Goal: Task Accomplishment & Management: Check status

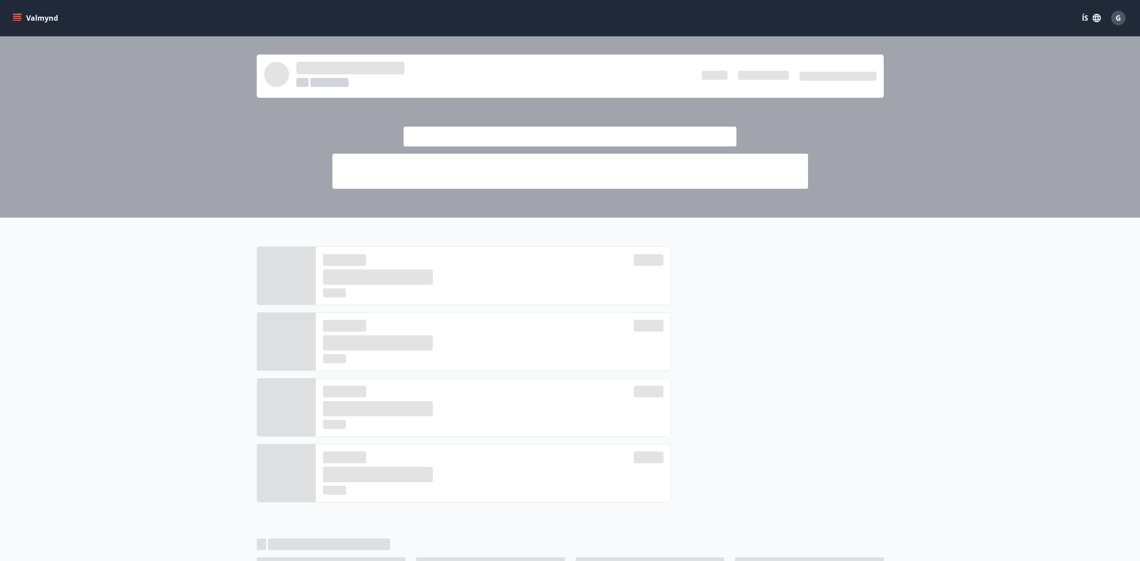
click at [16, 15] on icon "menu" at bounding box center [17, 18] width 9 height 9
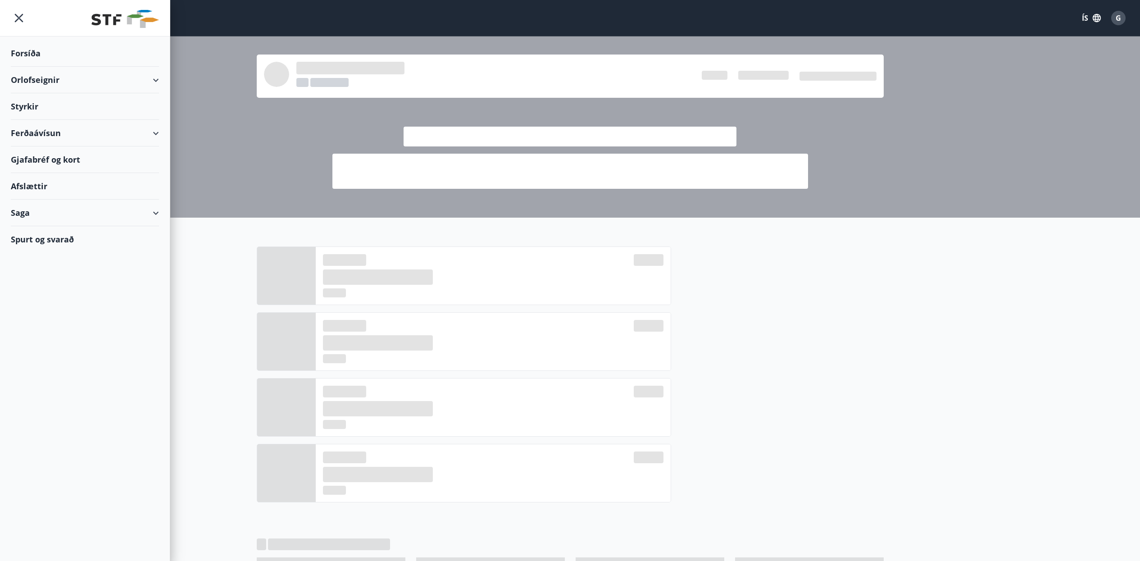
click at [49, 217] on div "Saga" at bounding box center [85, 213] width 148 height 27
click at [53, 258] on div "Bókanir" at bounding box center [85, 254] width 134 height 19
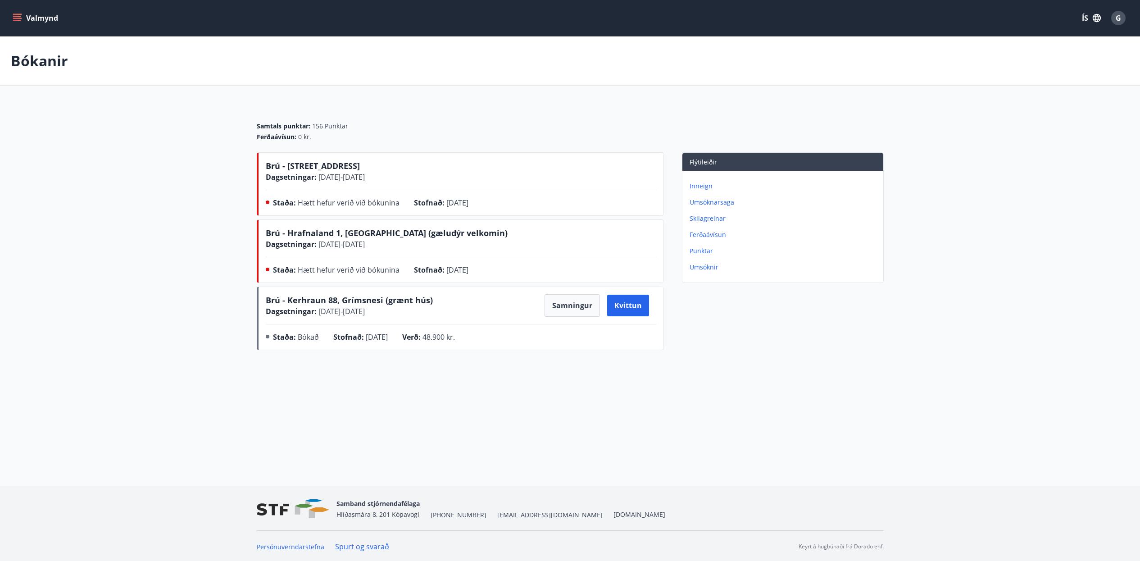
click at [23, 17] on button "Valmynd" at bounding box center [36, 18] width 51 height 16
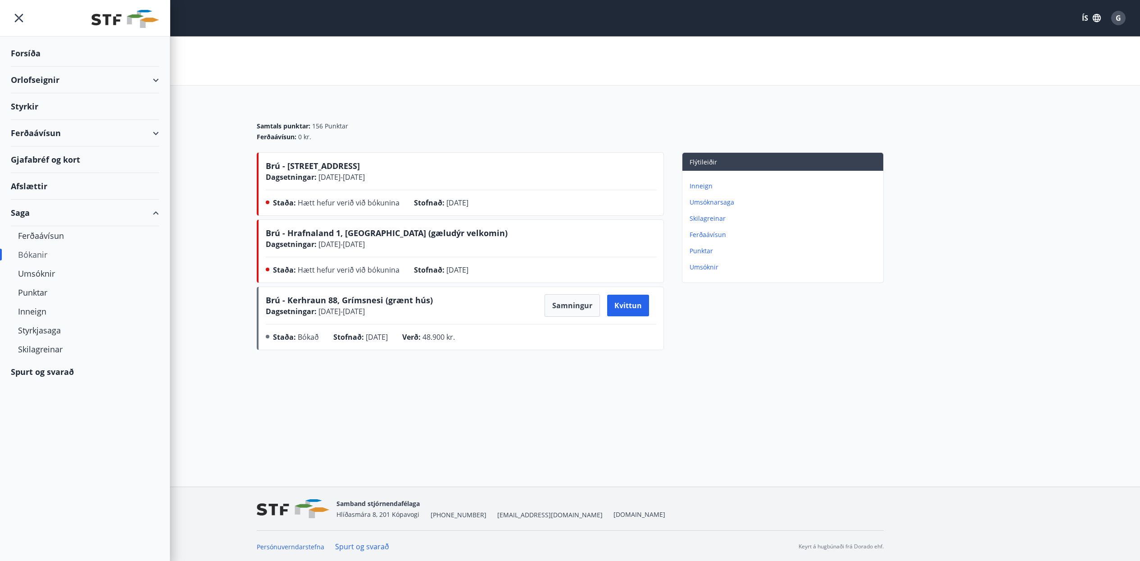
click at [55, 78] on div "Orlofseignir" at bounding box center [85, 80] width 148 height 27
click at [53, 124] on div "Bókunardagatal" at bounding box center [85, 121] width 134 height 19
